Goal: Task Accomplishment & Management: Use online tool/utility

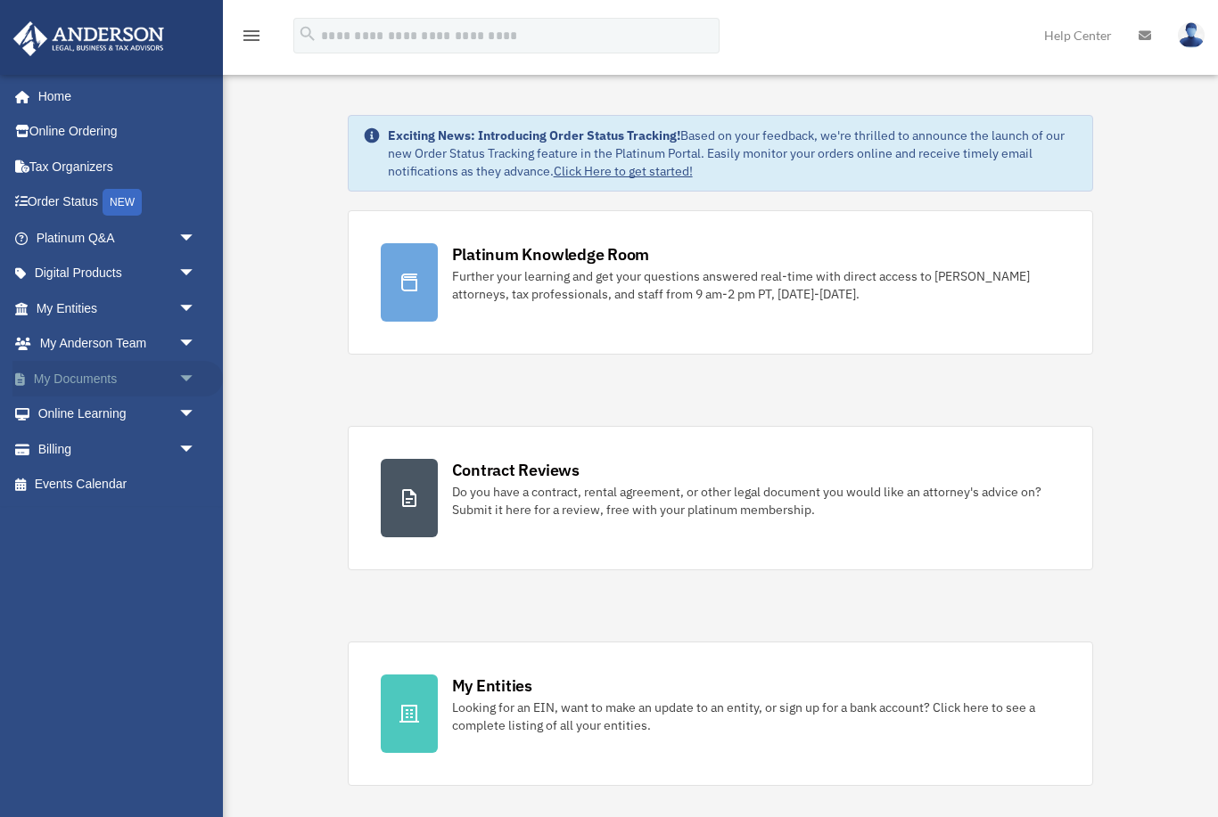
click at [94, 379] on link "My Documents arrow_drop_down" at bounding box center [117, 379] width 210 height 36
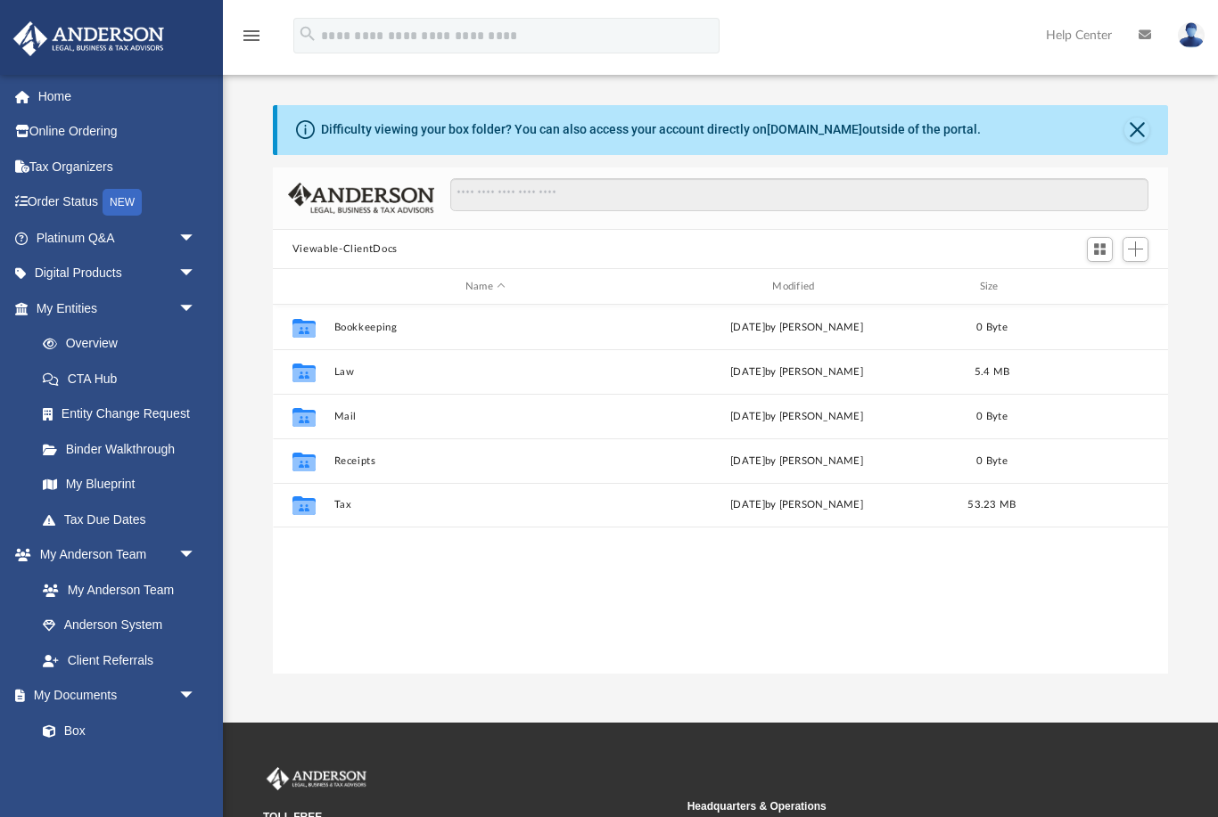
scroll to position [406, 896]
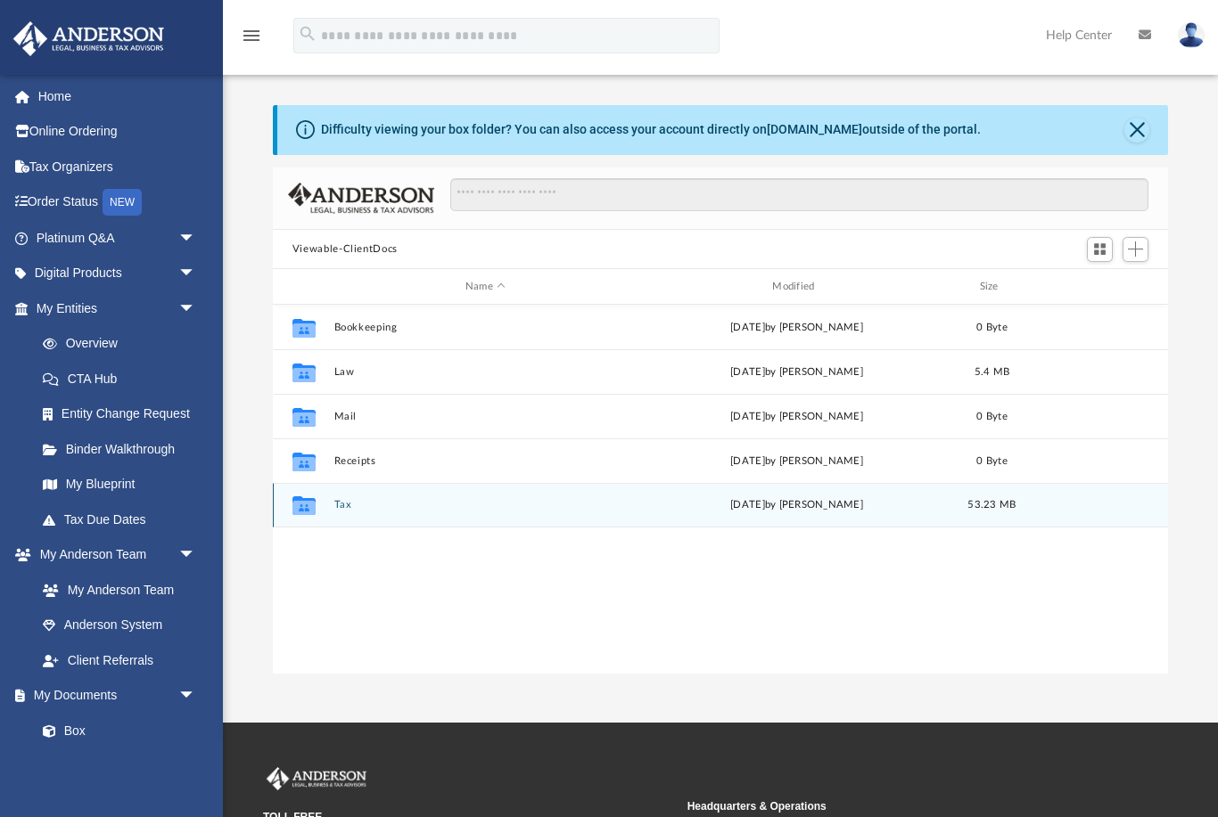
click at [426, 510] on button "Tax" at bounding box center [484, 506] width 303 height 12
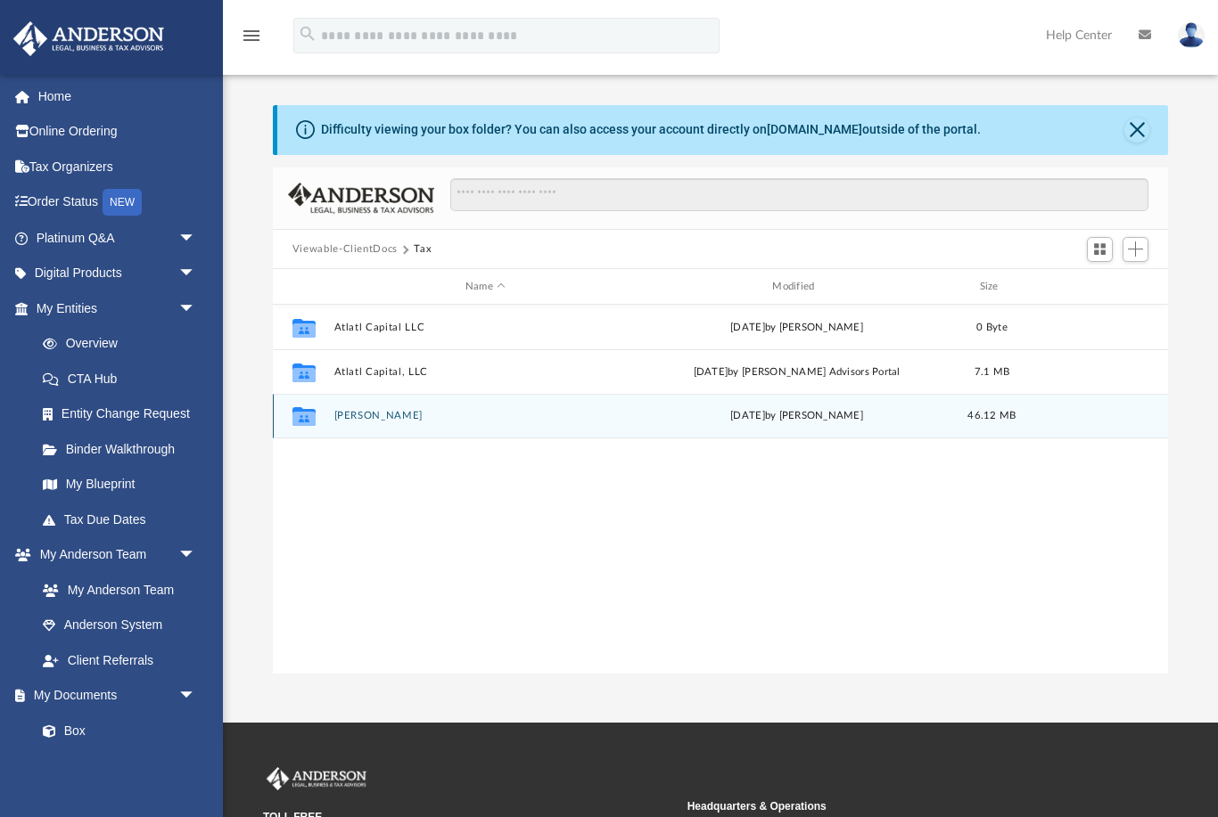
click at [383, 421] on button "[PERSON_NAME]" at bounding box center [484, 417] width 303 height 12
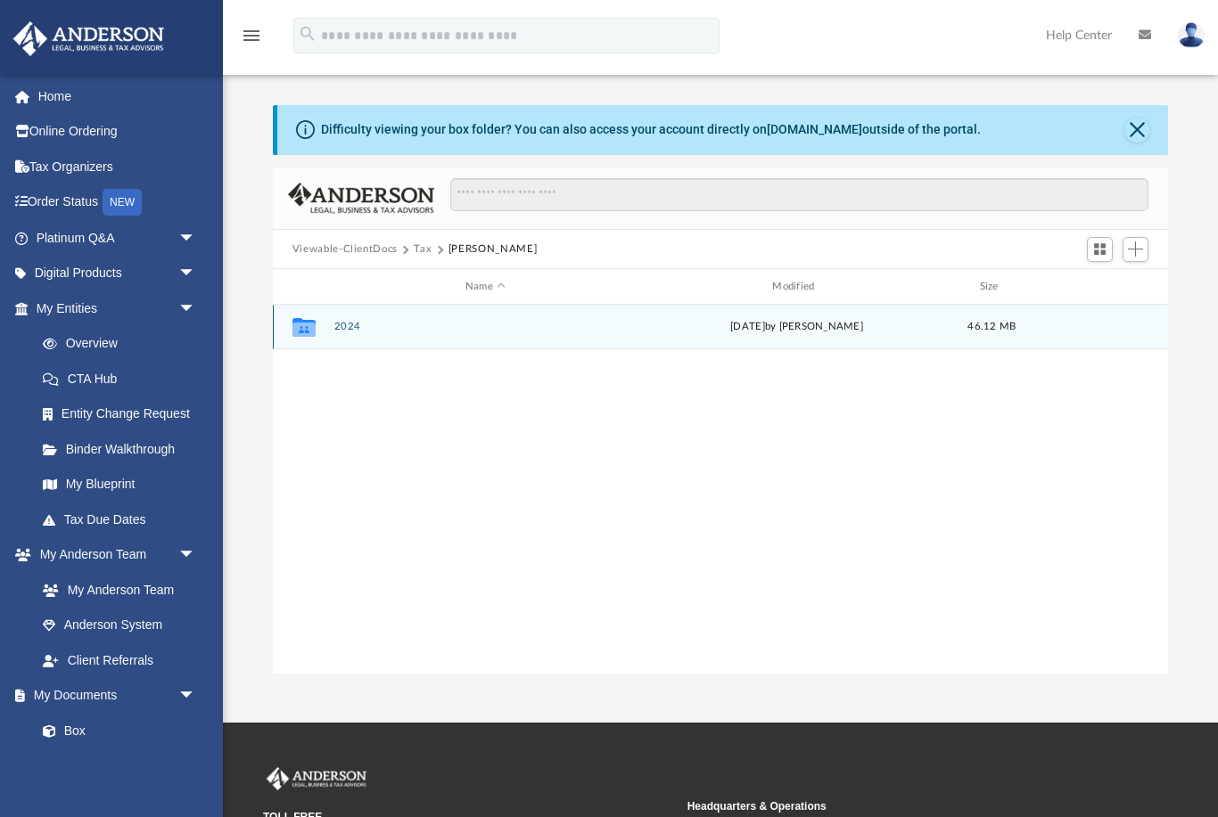
click at [490, 343] on div "Collaborated Folder 2024 [DATE] by [PERSON_NAME] 46.12 MB" at bounding box center [720, 327] width 895 height 45
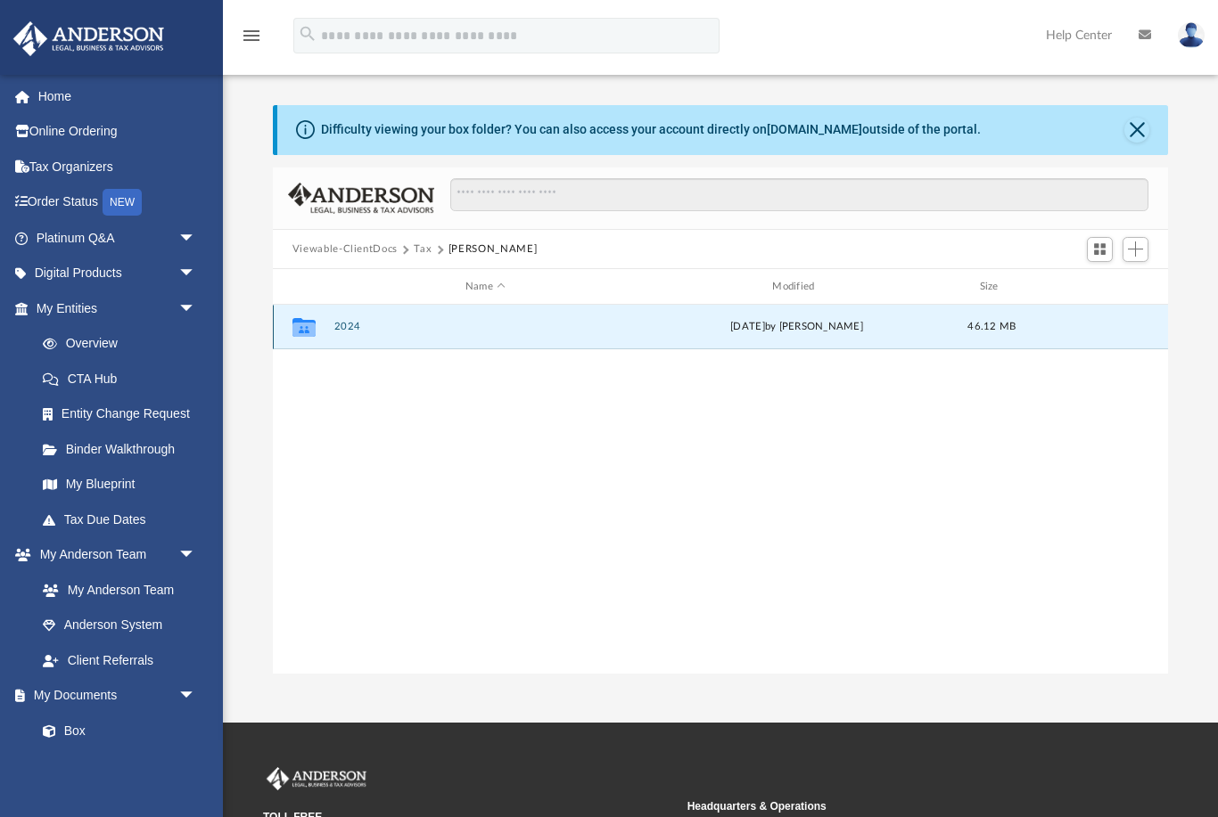
click at [414, 330] on button "2024" at bounding box center [484, 328] width 303 height 12
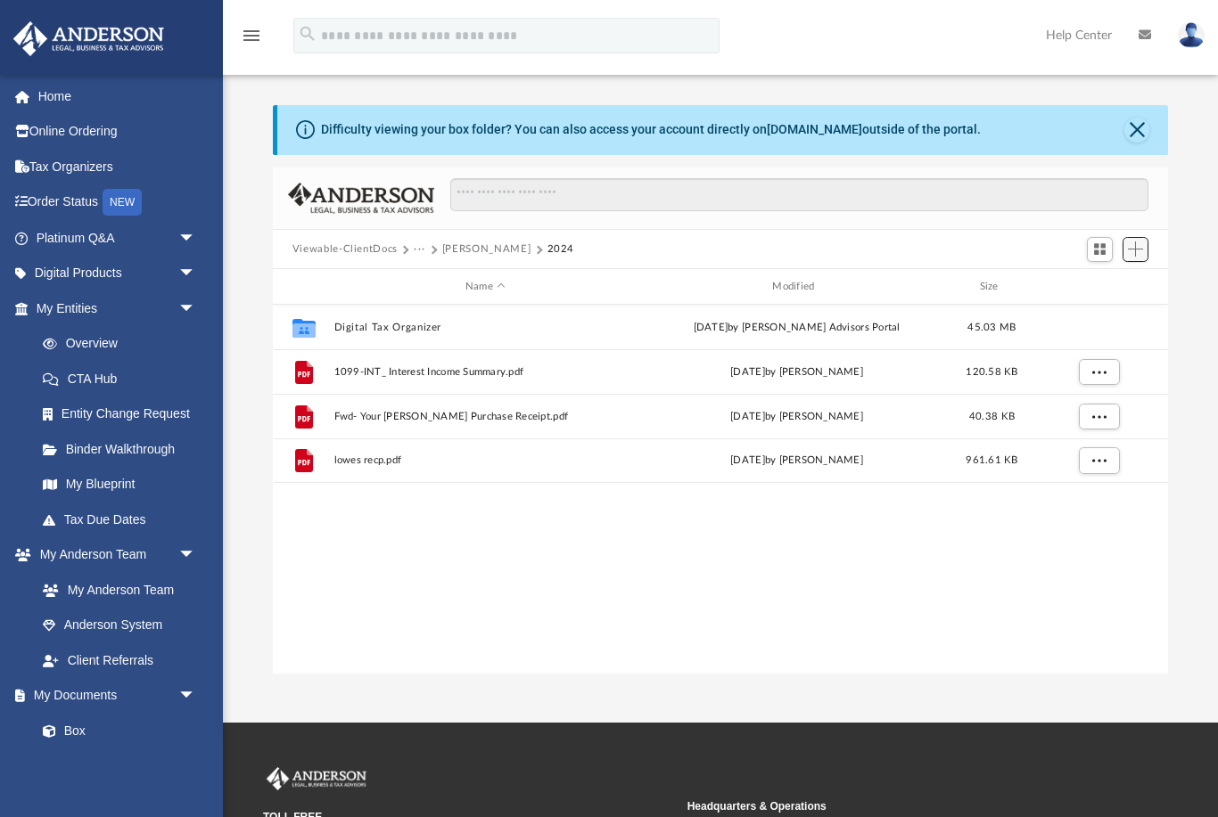
click at [1138, 248] on span "Add" at bounding box center [1135, 249] width 15 height 15
click at [1119, 280] on li "Upload" at bounding box center [1109, 284] width 57 height 19
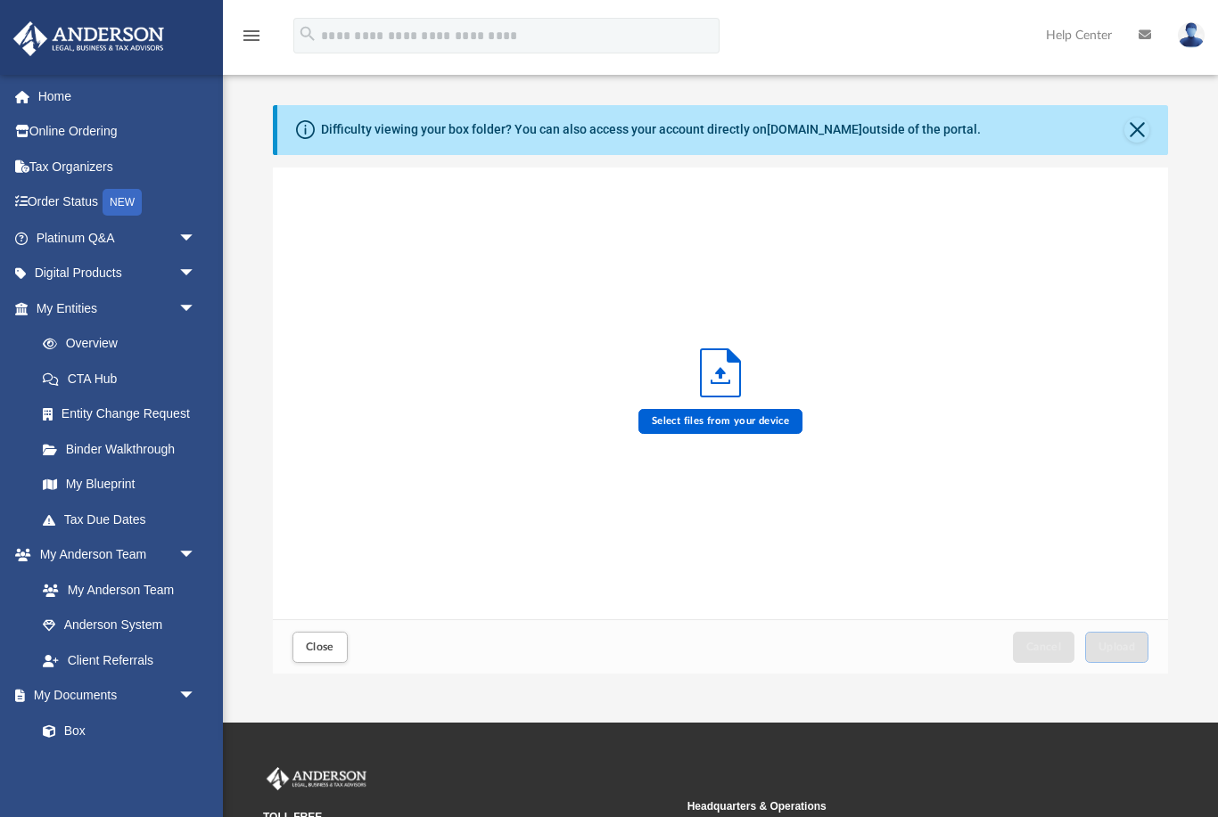
scroll to position [452, 896]
click at [727, 383] on polyline "Upload" at bounding box center [720, 382] width 18 height 3
click at [711, 433] on label "Select files from your device" at bounding box center [720, 421] width 165 height 25
click at [0, 0] on input "Select files from your device" at bounding box center [0, 0] width 0 height 0
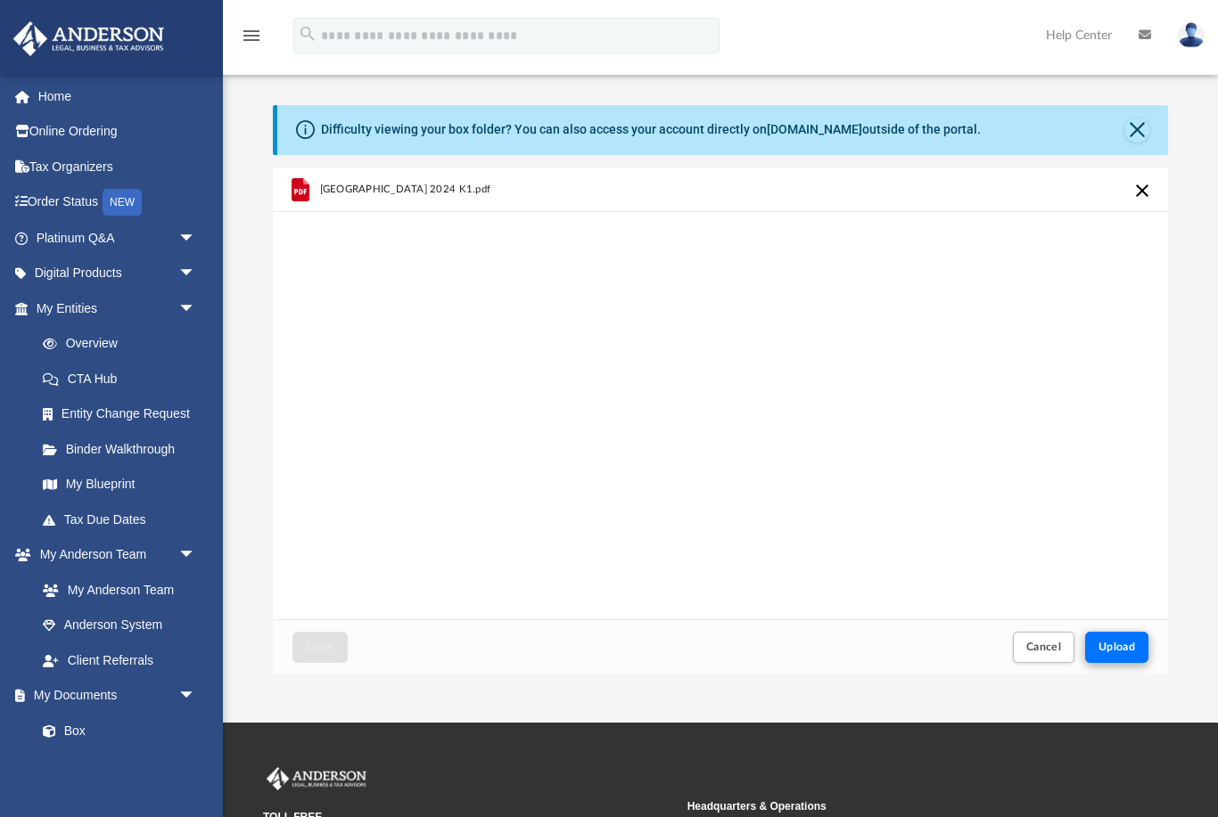
click at [1129, 642] on span "Upload" at bounding box center [1116, 647] width 37 height 11
